Goal: Transaction & Acquisition: Purchase product/service

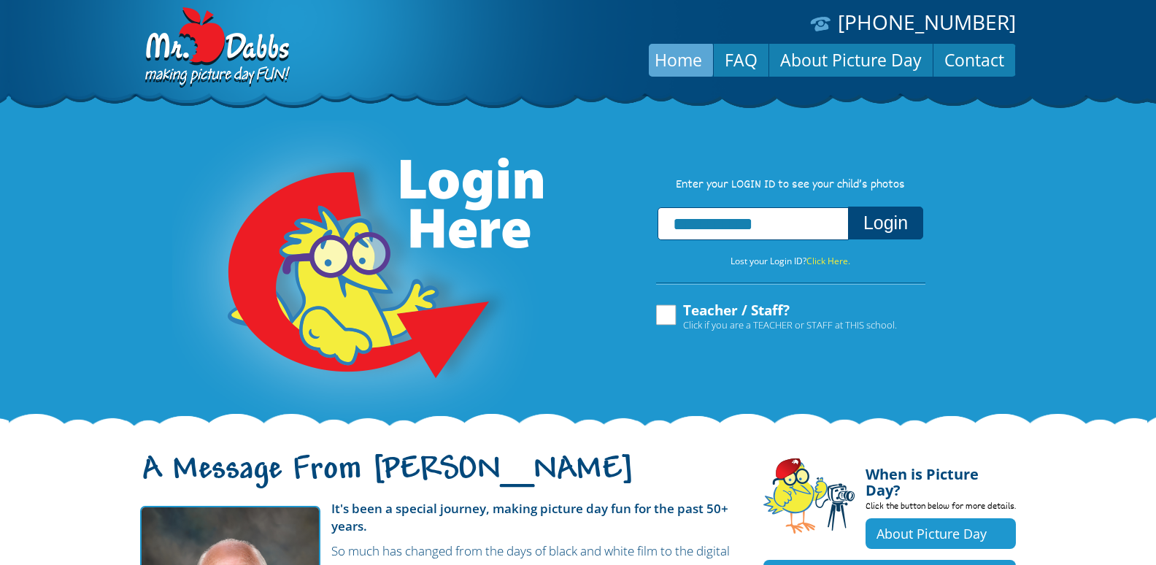
type input "**********"
click at [899, 226] on button "Login" at bounding box center [885, 223] width 75 height 33
